Goal: Task Accomplishment & Management: Use online tool/utility

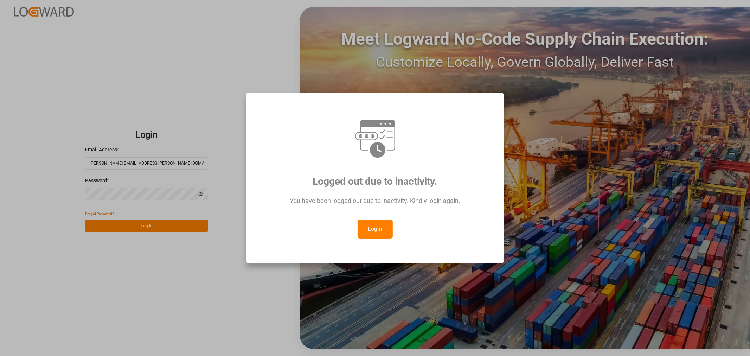
click at [371, 226] on button "Login" at bounding box center [374, 228] width 35 height 19
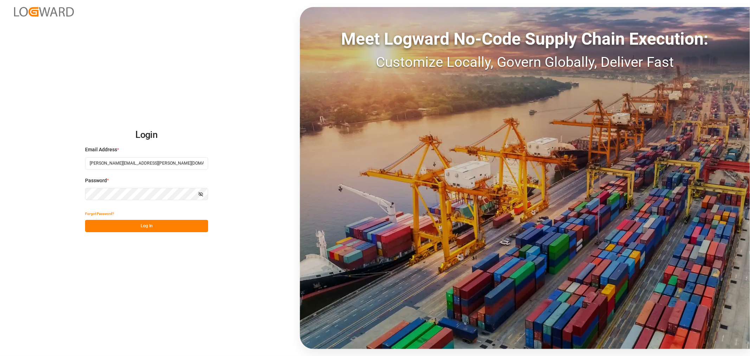
click at [127, 223] on button "Log In" at bounding box center [146, 226] width 123 height 12
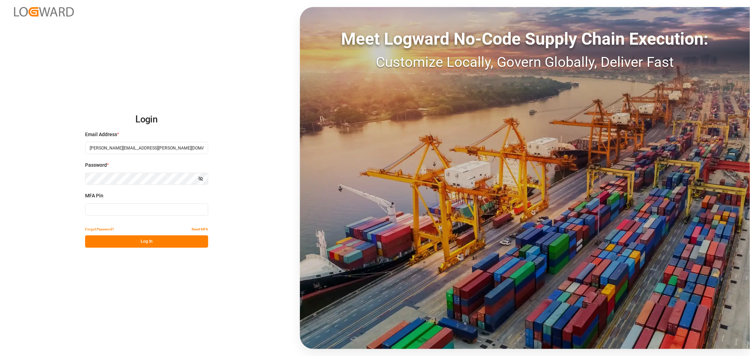
click at [133, 211] on input at bounding box center [146, 209] width 123 height 12
type input "686402"
click at [129, 247] on button "Log In" at bounding box center [146, 241] width 123 height 12
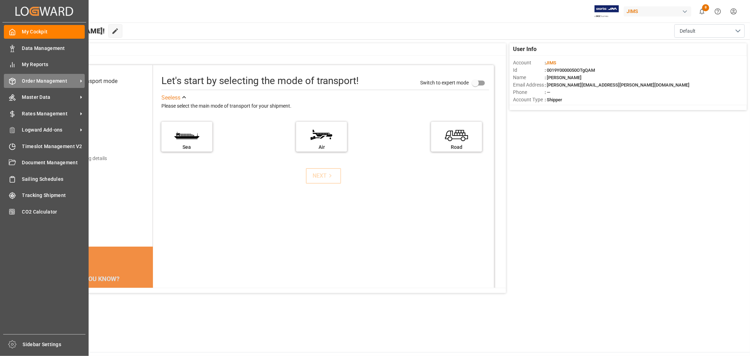
click at [30, 80] on span "Order Management" at bounding box center [50, 80] width 56 height 7
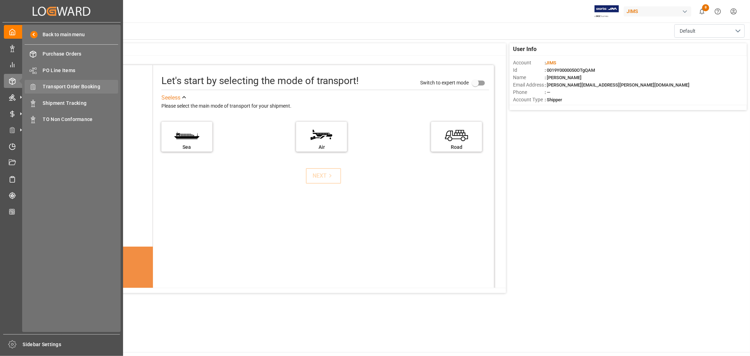
click at [75, 85] on span "Transport Order Booking" at bounding box center [81, 86] width 76 height 7
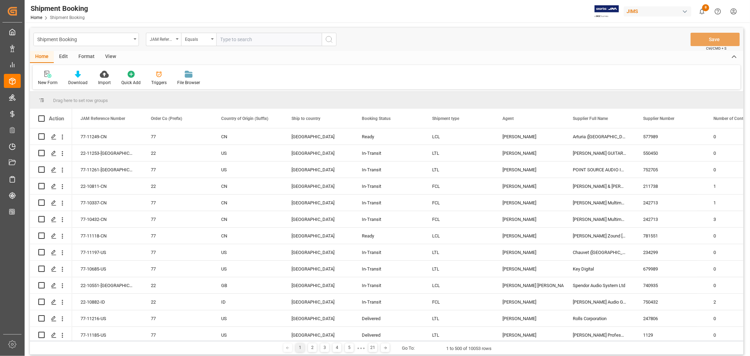
click at [234, 36] on input "text" at bounding box center [268, 39] width 105 height 13
paste input "22-10882-ID"
type input "22-10882-ID"
click at [329, 38] on icon "search button" at bounding box center [329, 39] width 8 height 8
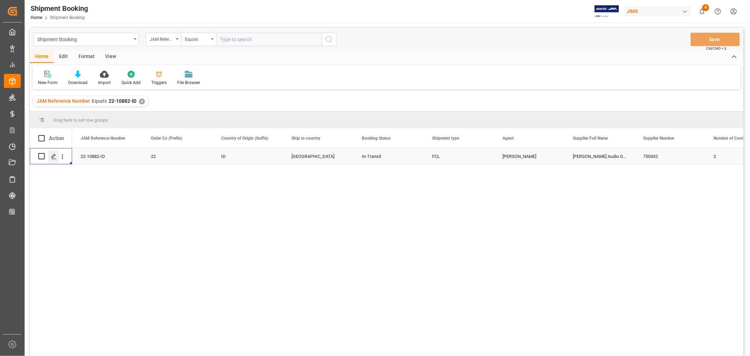
click at [54, 156] on icon "Press SPACE to select this row." at bounding box center [54, 157] width 6 height 6
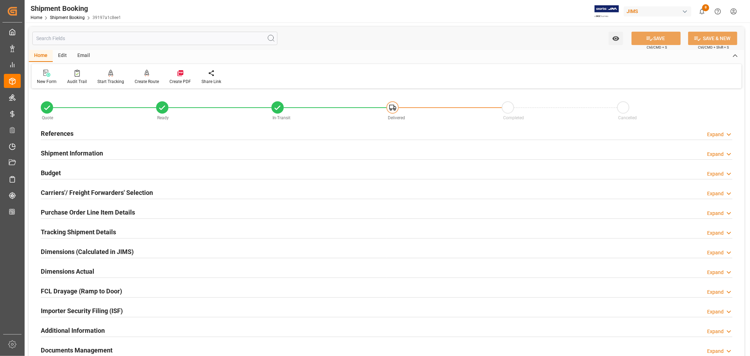
click at [64, 229] on h2 "Tracking Shipment Details" at bounding box center [78, 231] width 75 height 9
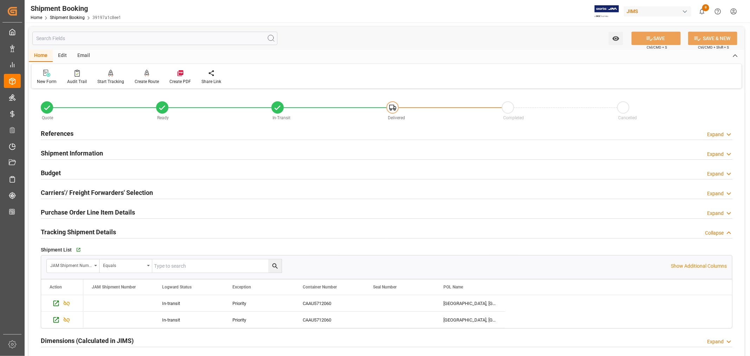
click at [64, 132] on h2 "References" at bounding box center [57, 133] width 33 height 9
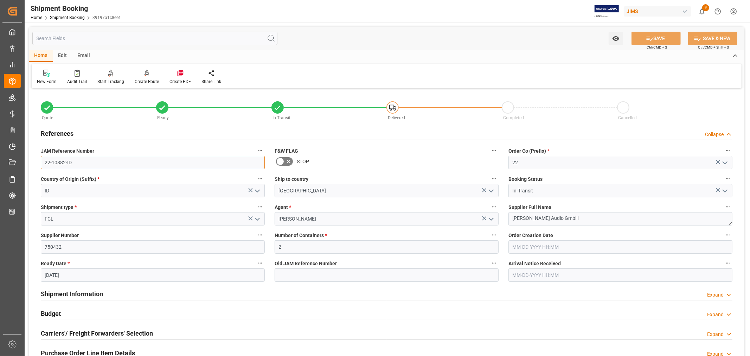
drag, startPoint x: 73, startPoint y: 161, endPoint x: 40, endPoint y: 160, distance: 32.4
click at [41, 160] on input "22-10882-ID" at bounding box center [153, 162] width 224 height 13
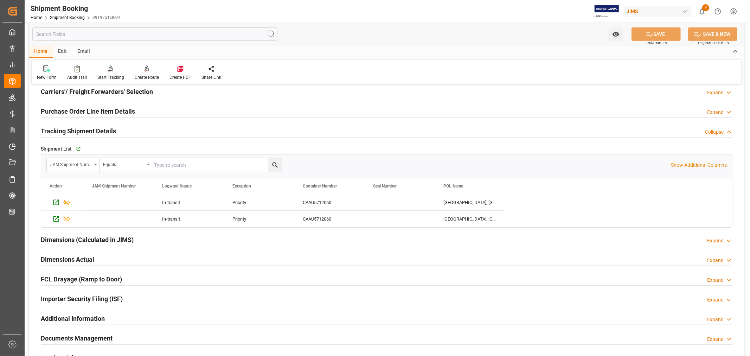
scroll to position [273, 0]
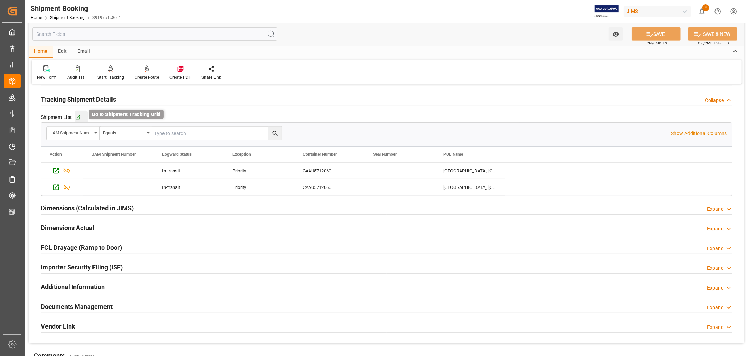
click at [78, 116] on icon "button" at bounding box center [78, 117] width 5 height 5
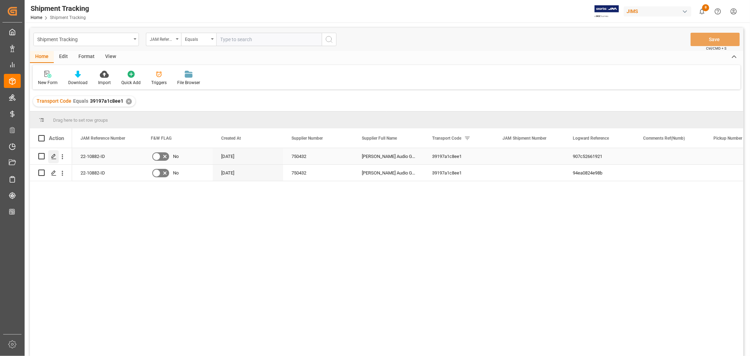
click at [53, 156] on icon "Press SPACE to select this row." at bounding box center [54, 157] width 6 height 6
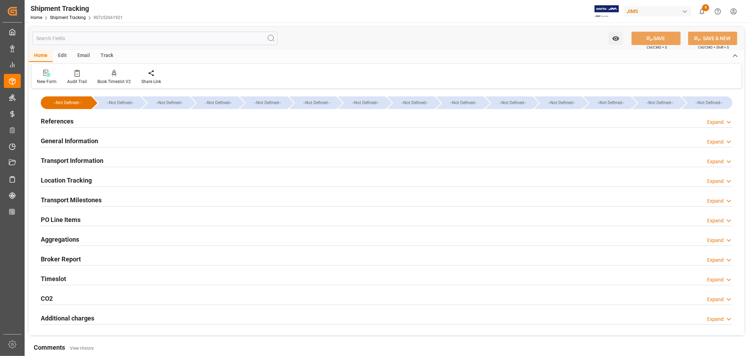
type input "09-04-2025"
click at [58, 120] on h2 "References" at bounding box center [57, 120] width 33 height 9
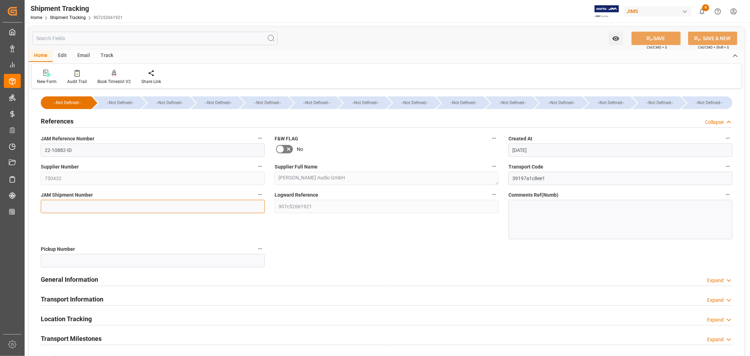
drag, startPoint x: 46, startPoint y: 205, endPoint x: 54, endPoint y: 205, distance: 7.7
click at [46, 205] on input at bounding box center [153, 206] width 224 height 13
paste input "73202"
type input "73202"
click at [652, 38] on button "SAVE" at bounding box center [655, 38] width 49 height 13
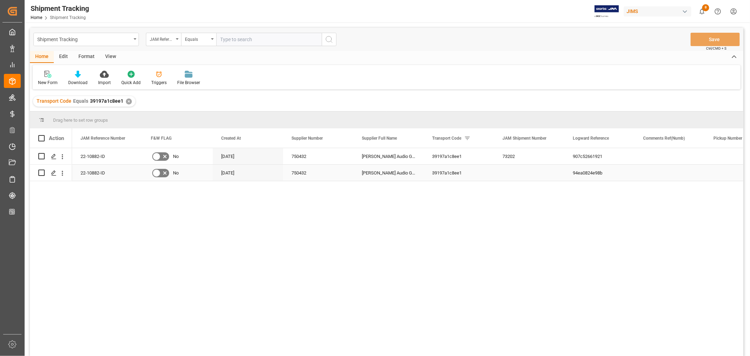
click at [511, 170] on div "Press SPACE to select this row." at bounding box center [529, 172] width 70 height 16
click at [510, 169] on input "Press SPACE to select this row." at bounding box center [528, 168] width 59 height 13
paste input "73203"
type input "73203"
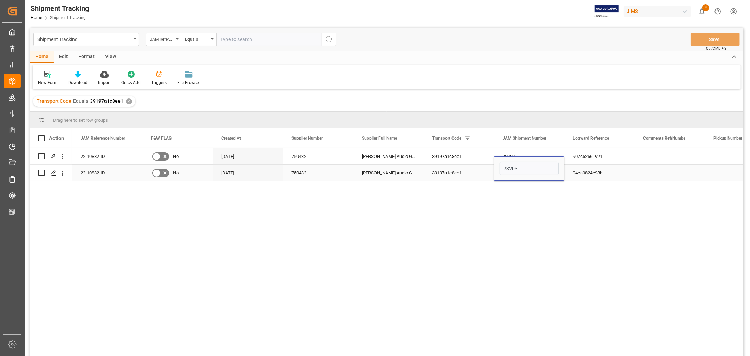
click at [591, 170] on div "94ea0824e98b" at bounding box center [599, 172] width 70 height 16
click at [713, 39] on button "Save" at bounding box center [714, 39] width 49 height 13
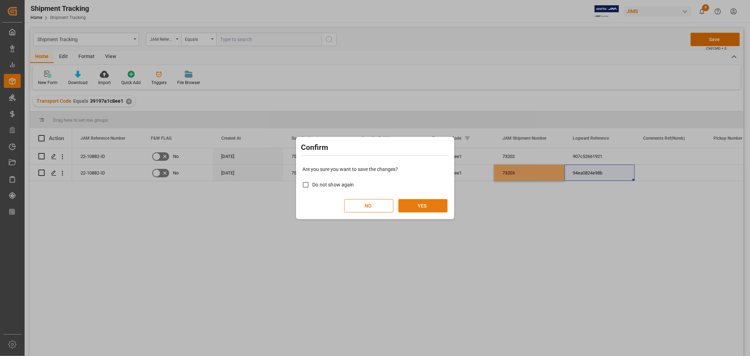
click at [426, 206] on button "YES" at bounding box center [422, 205] width 49 height 13
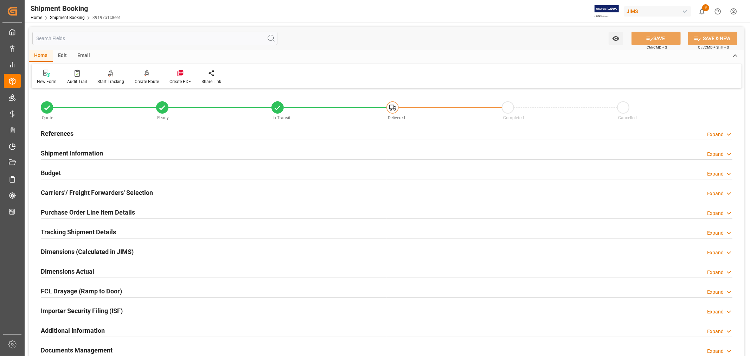
click at [85, 232] on h2 "Tracking Shipment Details" at bounding box center [78, 231] width 75 height 9
